Goal: Consume media (video, audio): Consume media (video, audio)

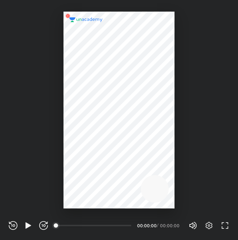
scroll to position [240, 238]
click at [29, 224] on icon "button" at bounding box center [28, 226] width 9 height 9
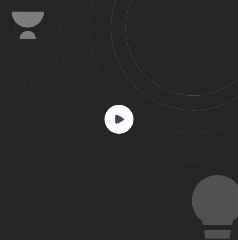
click at [112, 126] on rect at bounding box center [119, 119] width 29 height 29
click at [104, 105] on icon at bounding box center [126, 103] width 223 height 206
click at [123, 118] on rect at bounding box center [119, 119] width 29 height 29
click at [115, 122] on rect at bounding box center [119, 119] width 29 height 29
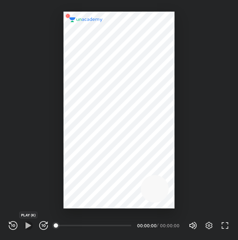
click at [31, 227] on icon "button" at bounding box center [28, 226] width 9 height 9
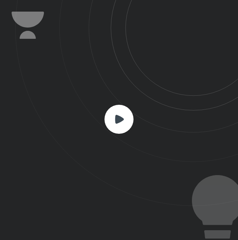
click at [116, 126] on rect at bounding box center [119, 119] width 29 height 29
click at [117, 135] on div at bounding box center [119, 120] width 29 height 31
click at [118, 124] on rect at bounding box center [119, 119] width 29 height 29
click at [119, 125] on rect at bounding box center [119, 119] width 29 height 29
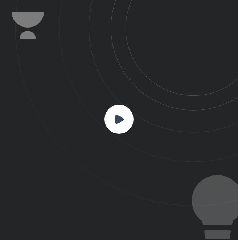
click at [119, 125] on rect at bounding box center [119, 119] width 29 height 29
click at [120, 125] on rect at bounding box center [119, 119] width 29 height 29
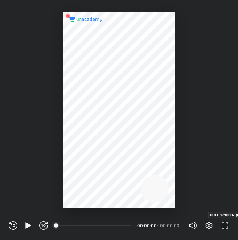
click at [226, 224] on icon "button" at bounding box center [225, 226] width 9 height 9
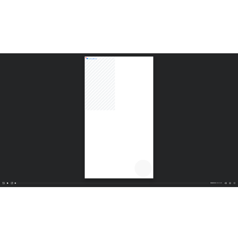
scroll to position [490, 872]
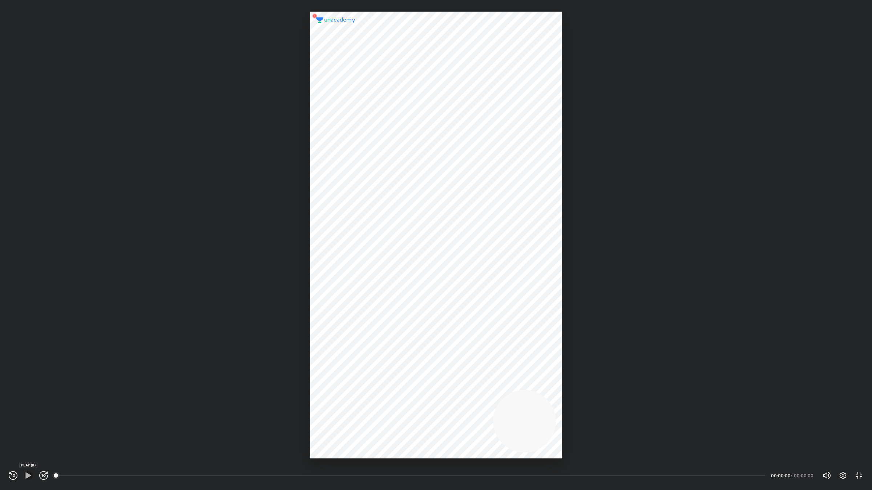
click at [29, 240] on icon "button" at bounding box center [27, 476] width 5 height 6
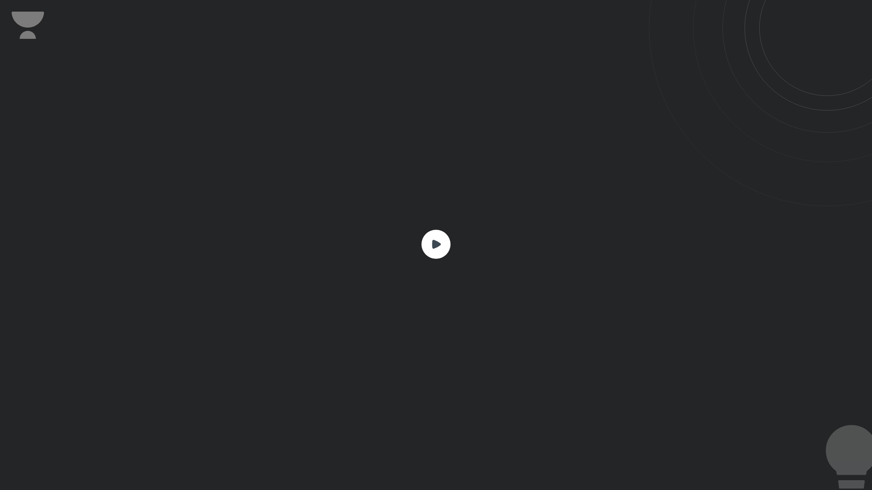
click at [238, 240] on rect at bounding box center [435, 244] width 29 height 29
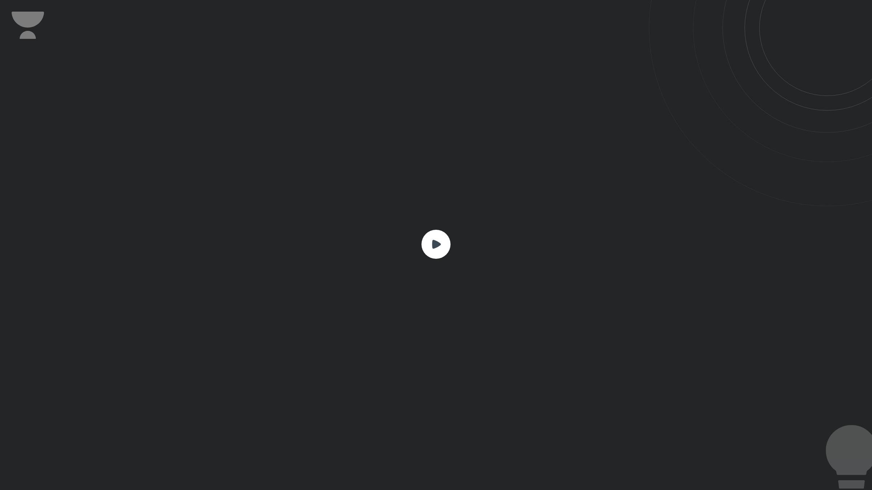
click at [238, 240] on rect at bounding box center [435, 244] width 29 height 29
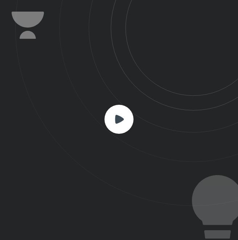
scroll to position [240, 238]
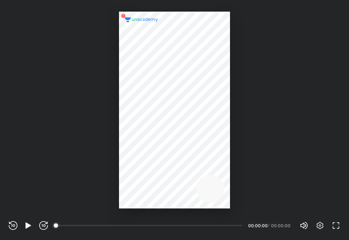
scroll to position [240, 349]
click at [201, 103] on div at bounding box center [174, 111] width 111 height 198
click at [27, 226] on icon "button" at bounding box center [27, 226] width 5 height 6
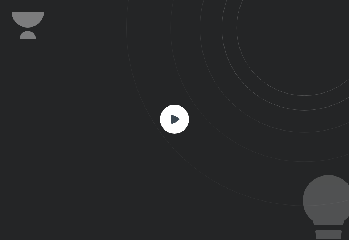
click at [181, 115] on rect at bounding box center [174, 119] width 29 height 29
click at [179, 122] on rect at bounding box center [174, 119] width 29 height 29
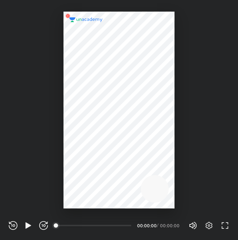
scroll to position [240, 238]
click at [27, 228] on icon "button" at bounding box center [27, 226] width 5 height 6
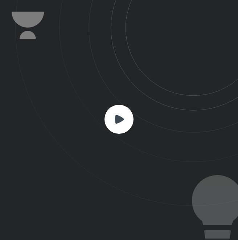
click at [125, 114] on rect at bounding box center [119, 119] width 29 height 29
click at [109, 119] on rect at bounding box center [119, 119] width 29 height 29
